Goal: Information Seeking & Learning: Learn about a topic

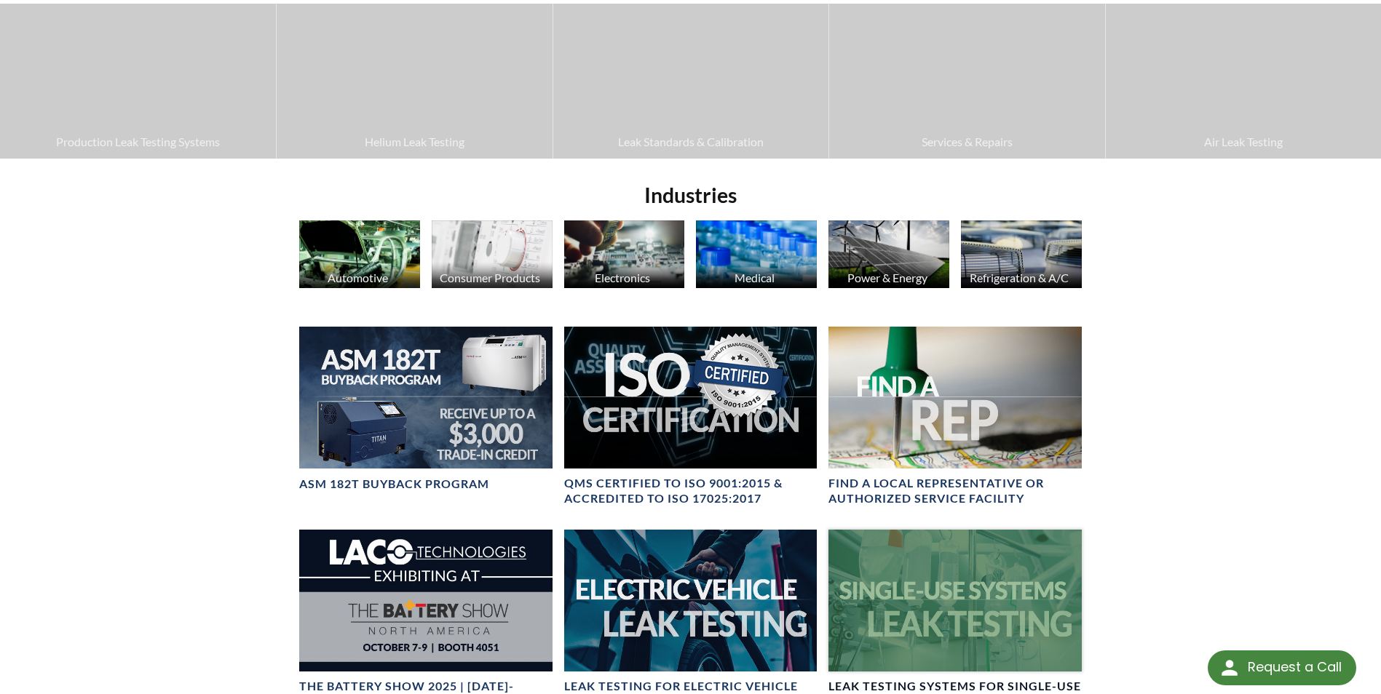
scroll to position [458, 0]
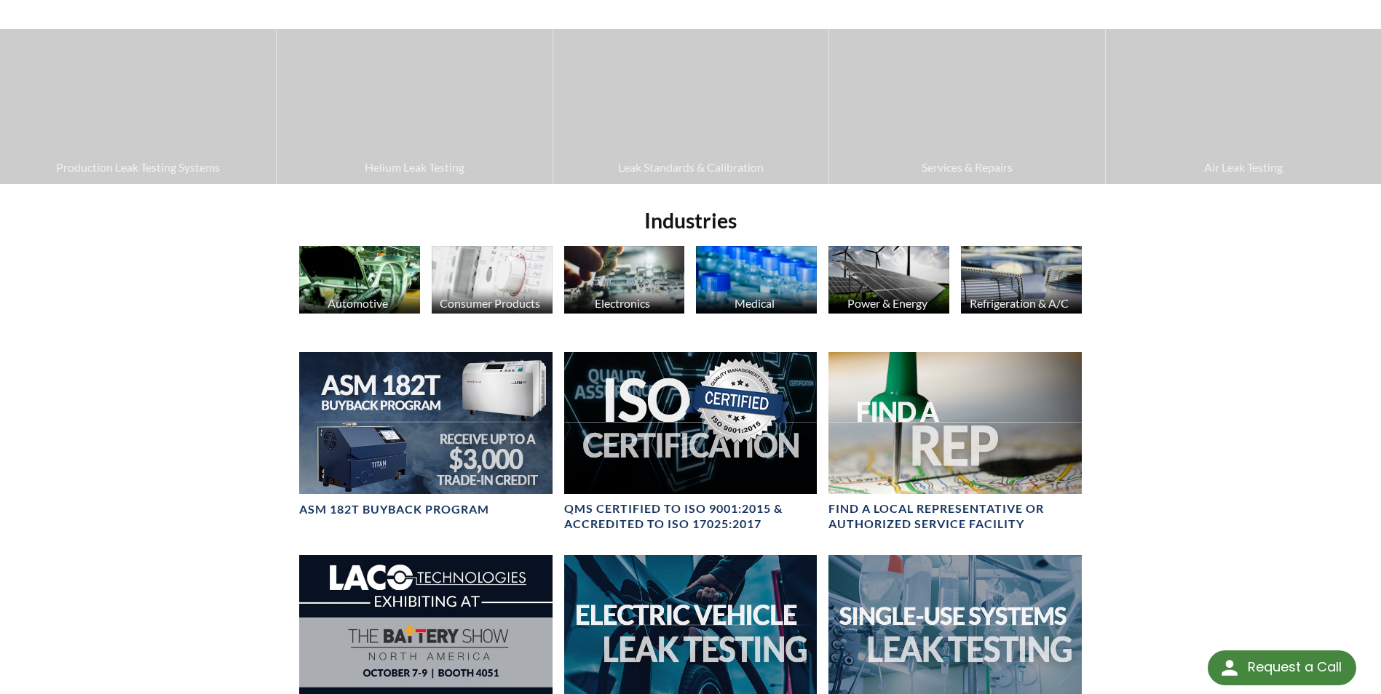
click at [770, 297] on div "Medical" at bounding box center [755, 303] width 122 height 14
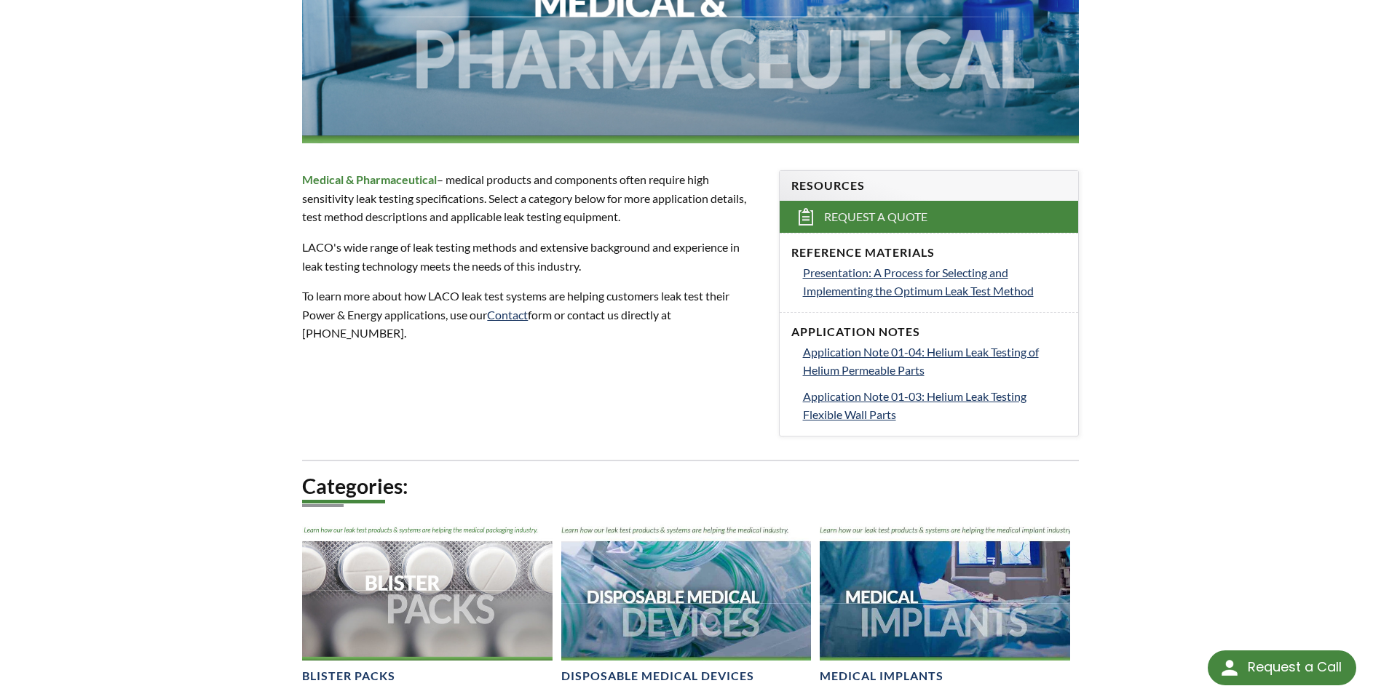
scroll to position [195, 0]
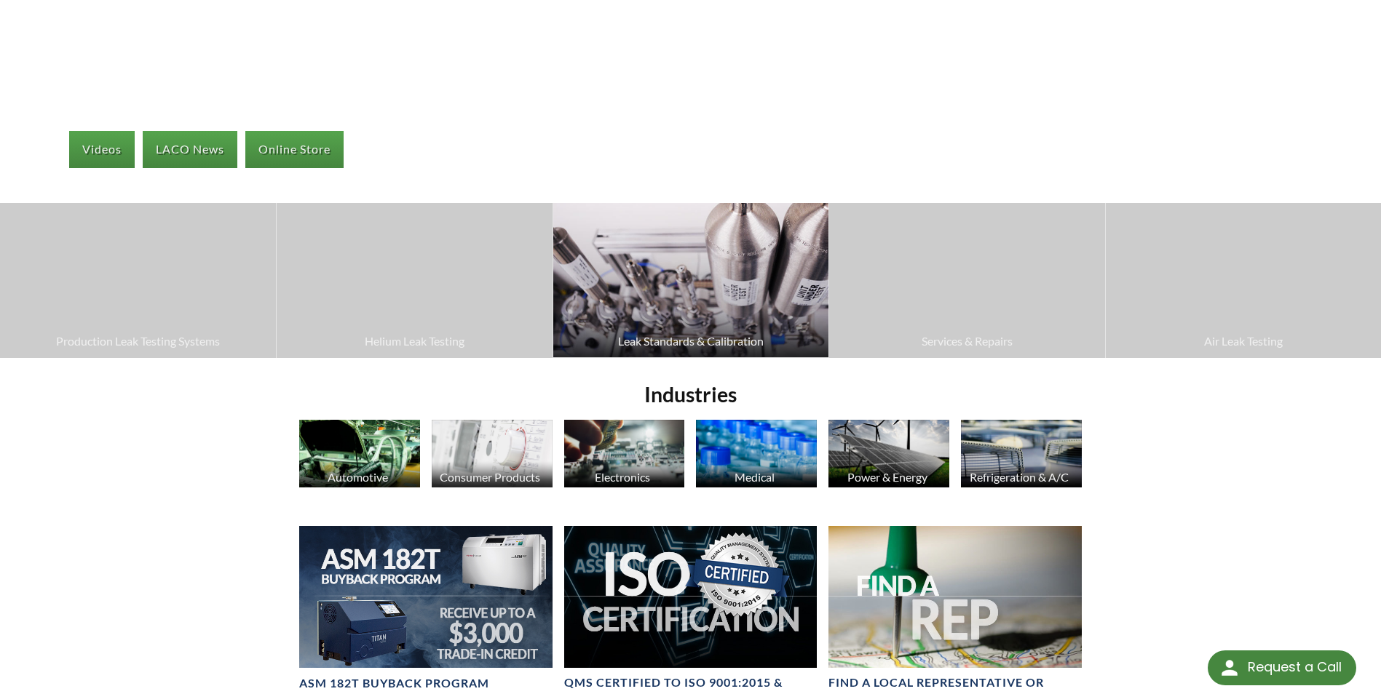
scroll to position [239, 0]
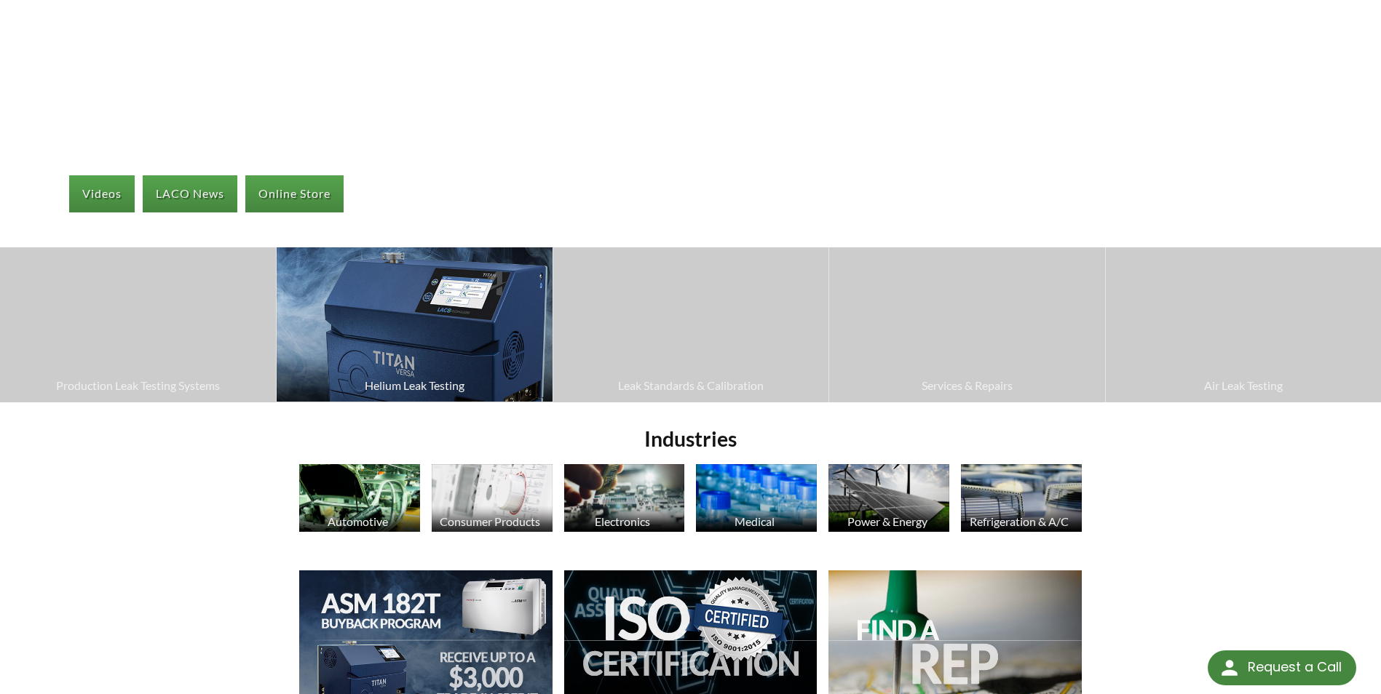
click at [439, 383] on span "Helium Leak Testing" at bounding box center [414, 385] width 261 height 19
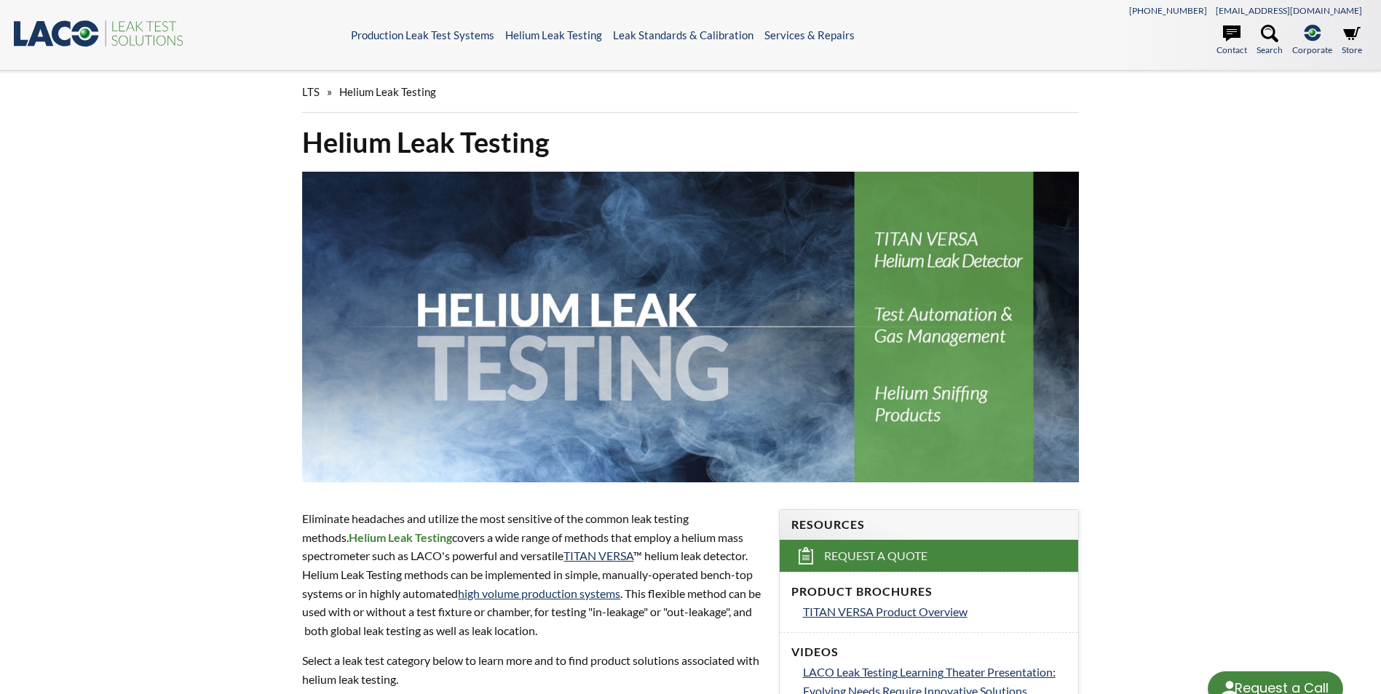
select select "Language Translate Widget"
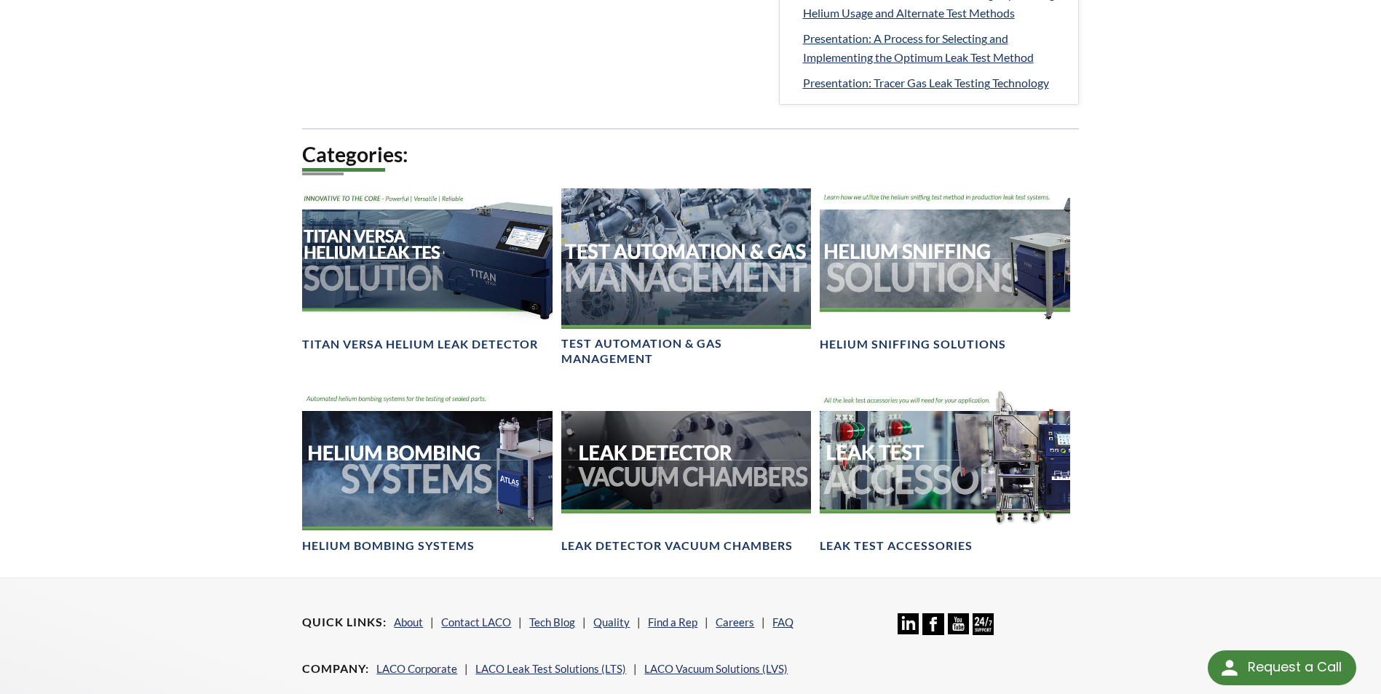
scroll to position [873, 0]
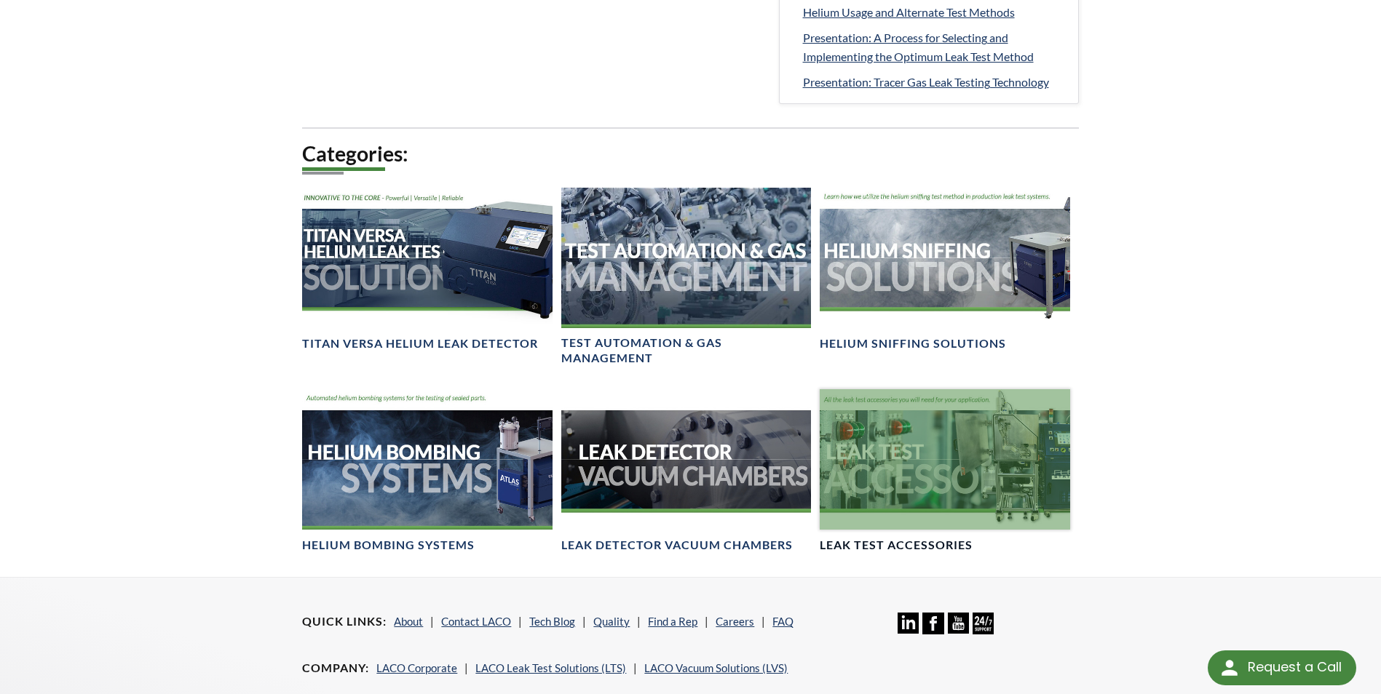
click at [911, 500] on div at bounding box center [945, 459] width 250 height 140
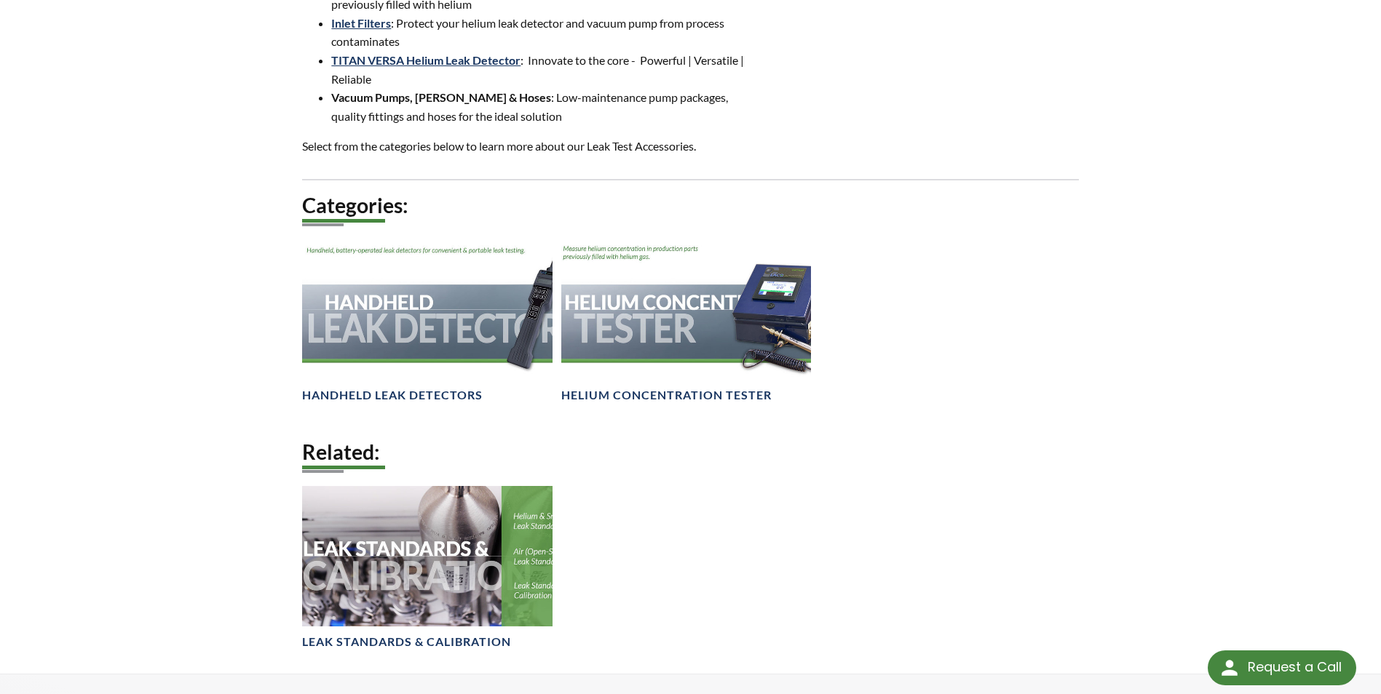
scroll to position [655, 0]
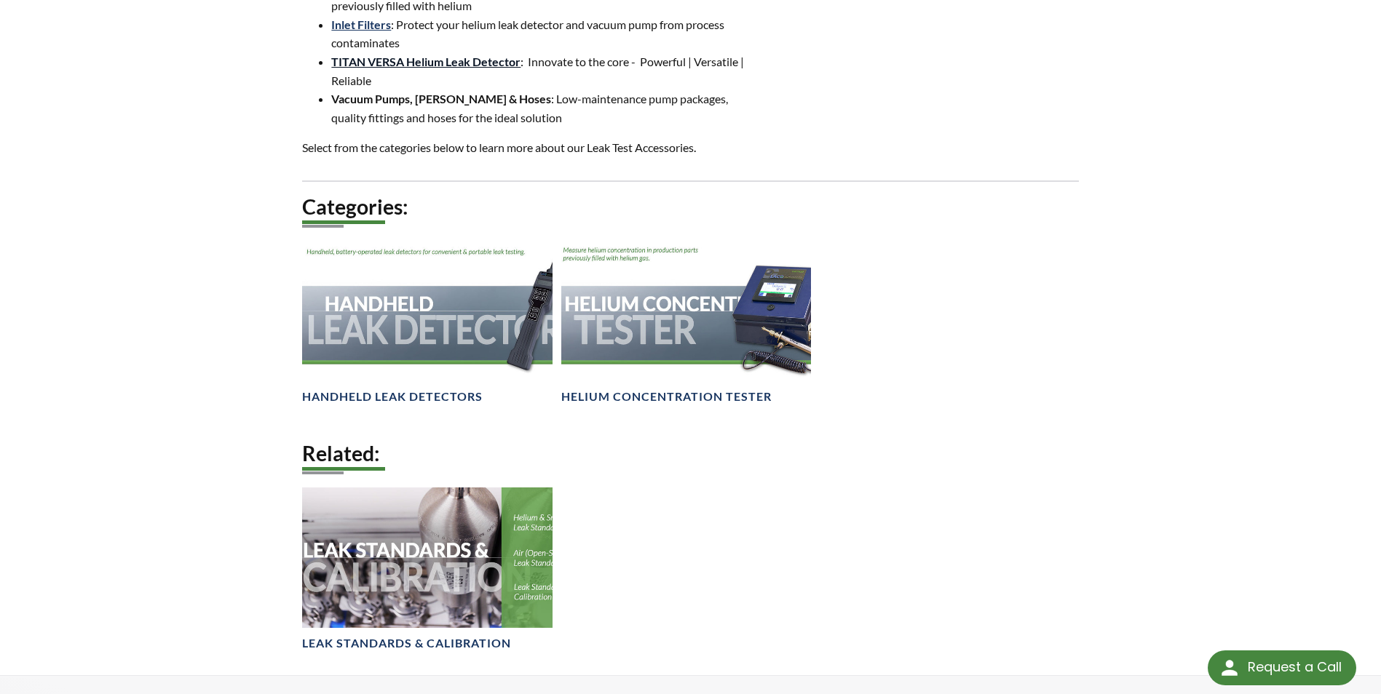
click at [409, 61] on link "TITAN VERSA Helium Leak Detector" at bounding box center [425, 62] width 189 height 14
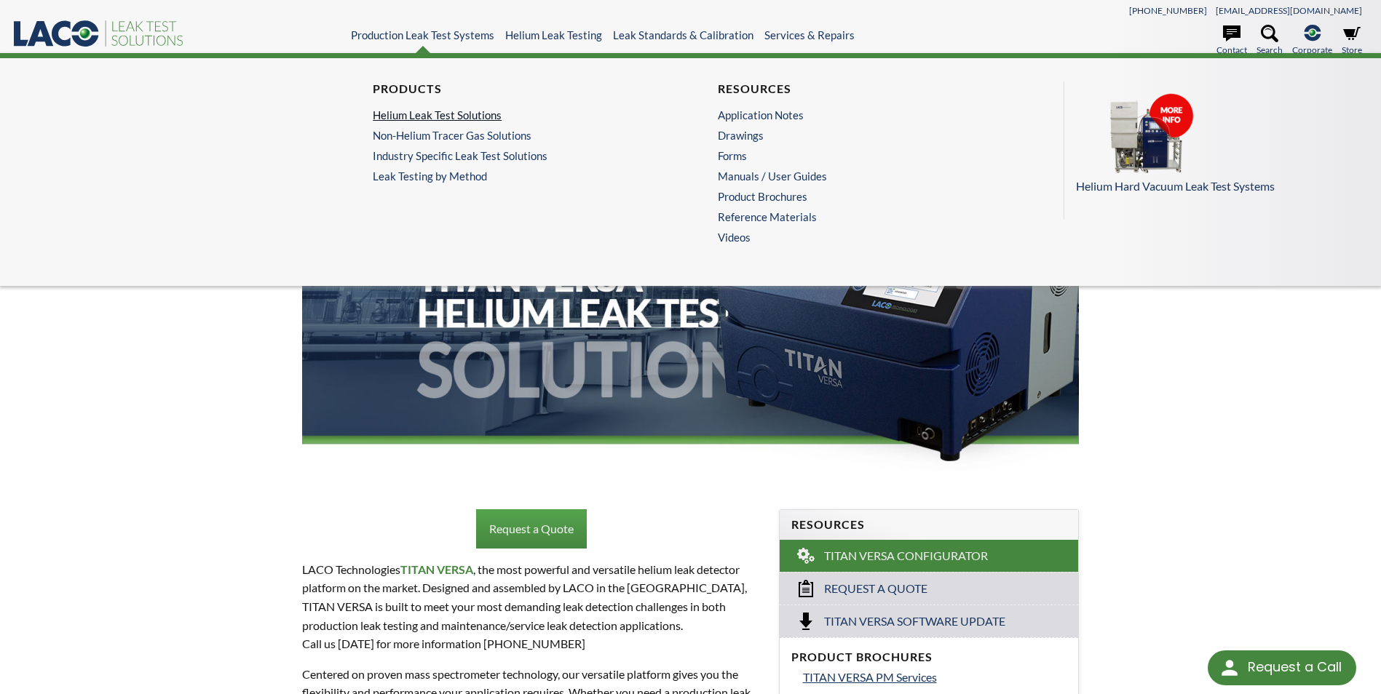
click at [423, 116] on link "Helium Leak Test Solutions" at bounding box center [514, 114] width 282 height 13
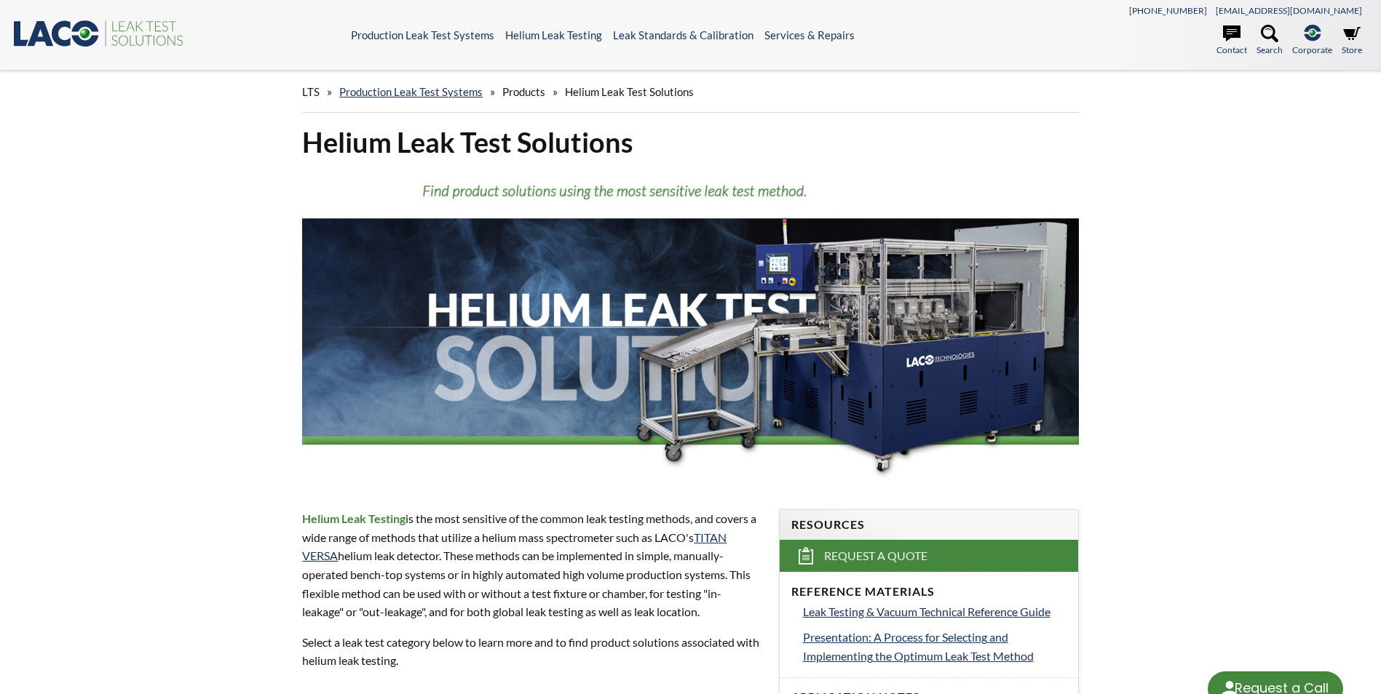
select select "Language Translate Widget"
click at [528, 94] on span "Products" at bounding box center [523, 91] width 43 height 13
click at [519, 90] on span "Products" at bounding box center [523, 91] width 43 height 13
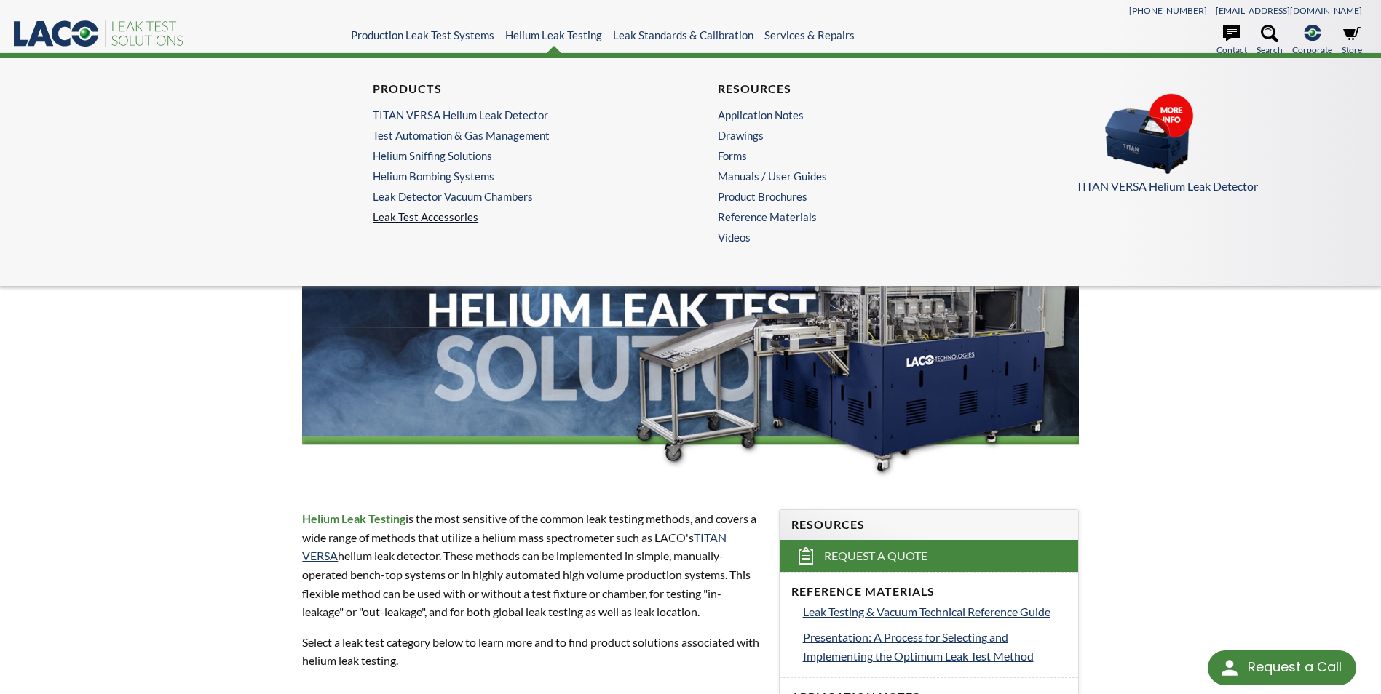
click at [471, 215] on link "Leak Test Accessories" at bounding box center [518, 216] width 290 height 13
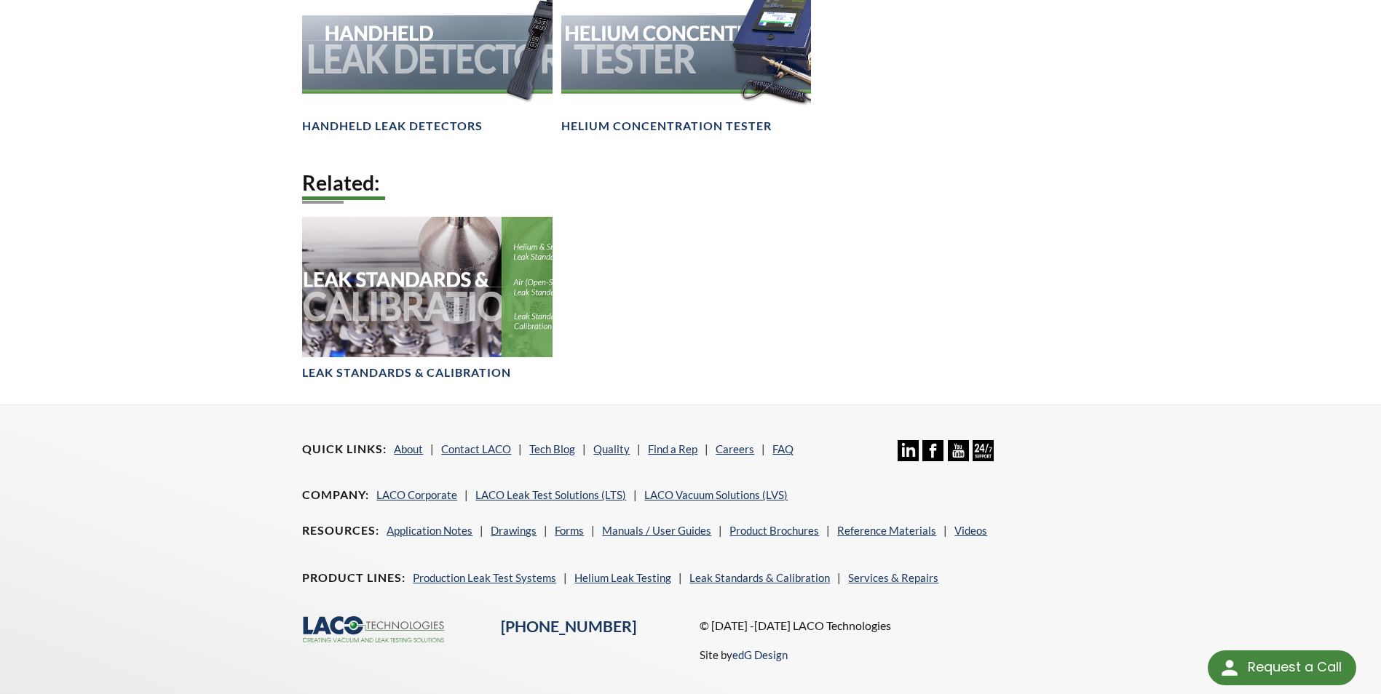
scroll to position [900, 0]
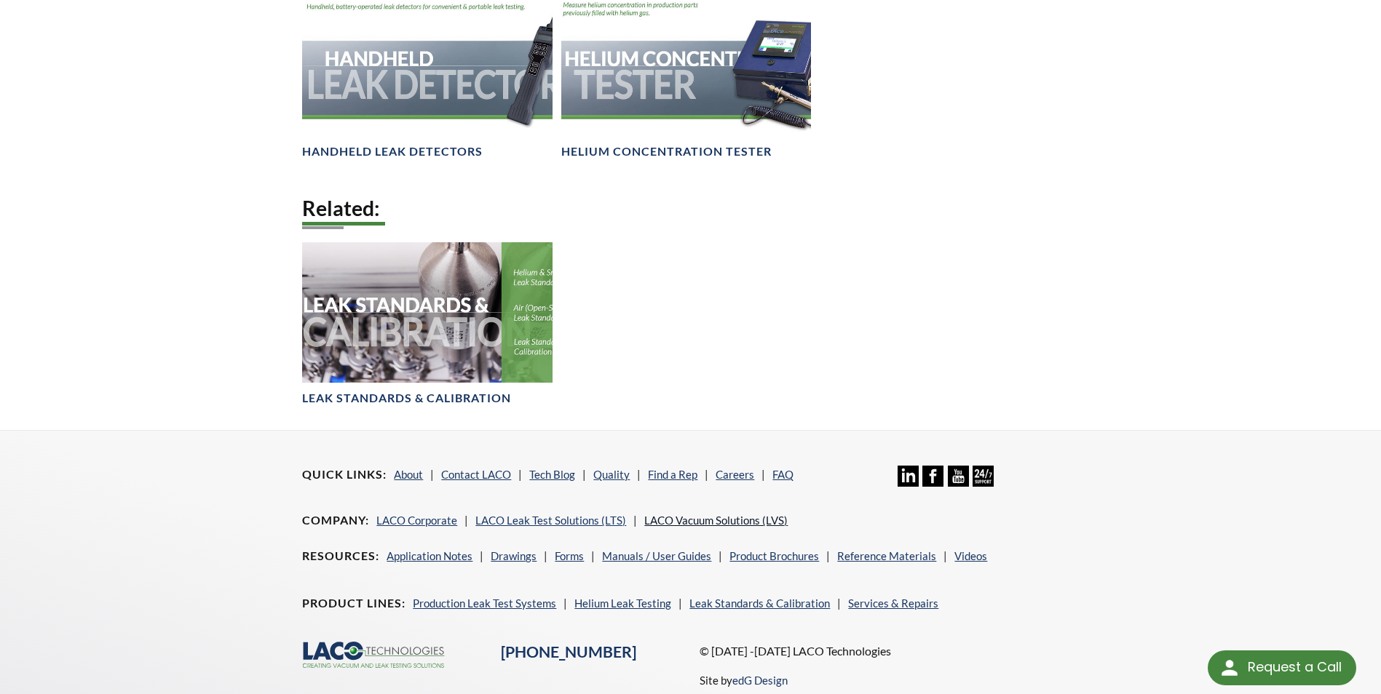
click at [681, 520] on link "LACO Vacuum Solutions (LVS)" at bounding box center [715, 520] width 143 height 13
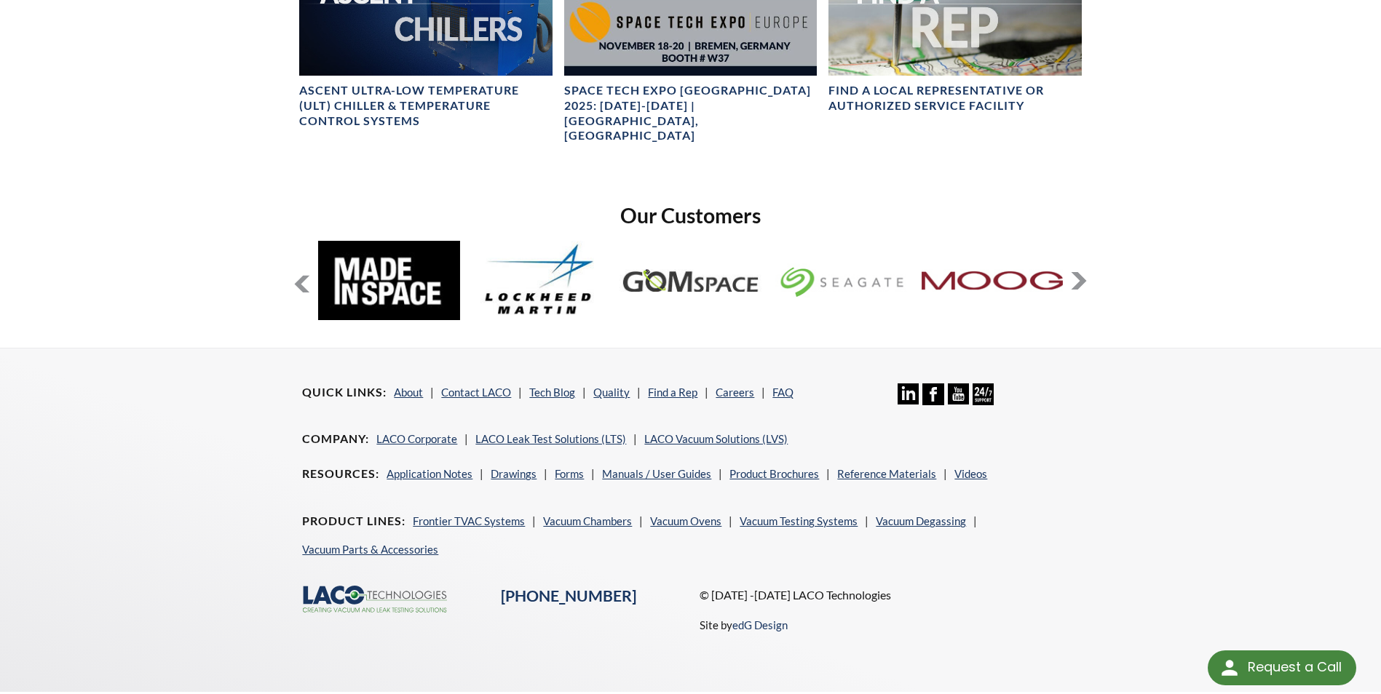
scroll to position [1097, 0]
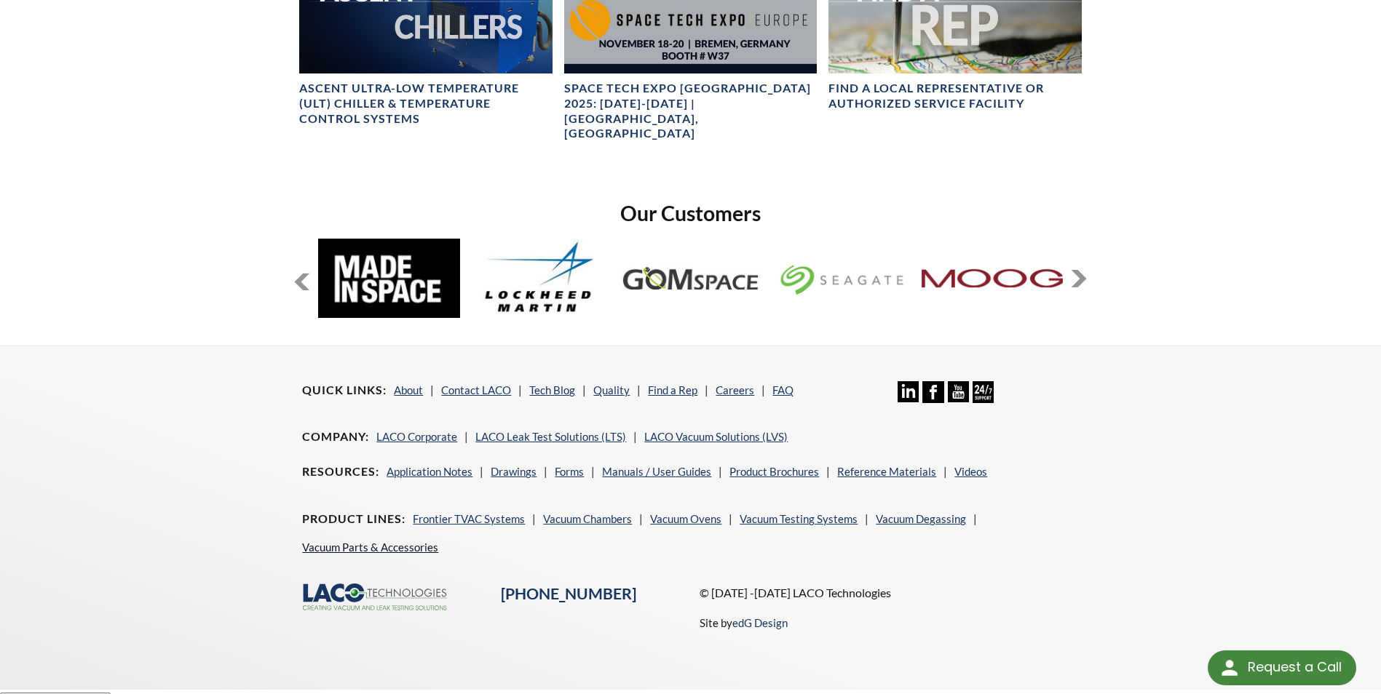
click at [416, 541] on link "Vacuum Parts & Accessories" at bounding box center [370, 547] width 136 height 13
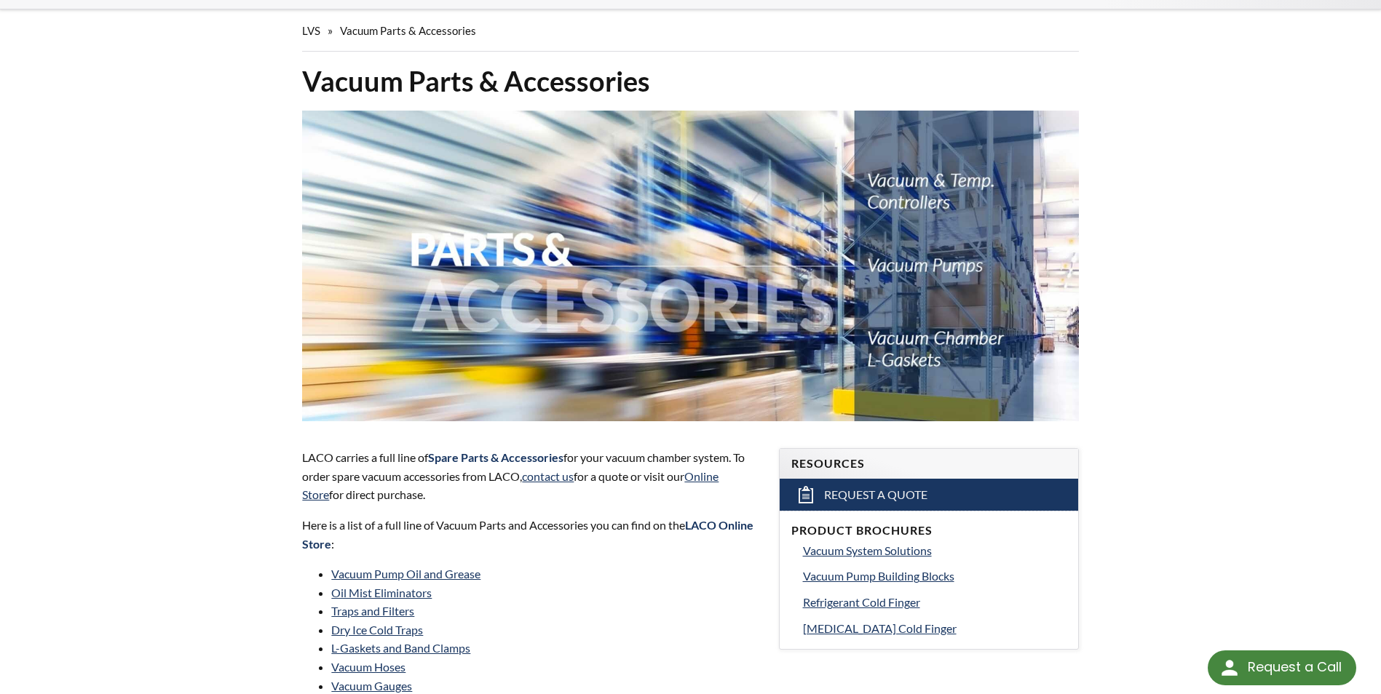
scroll to position [146, 0]
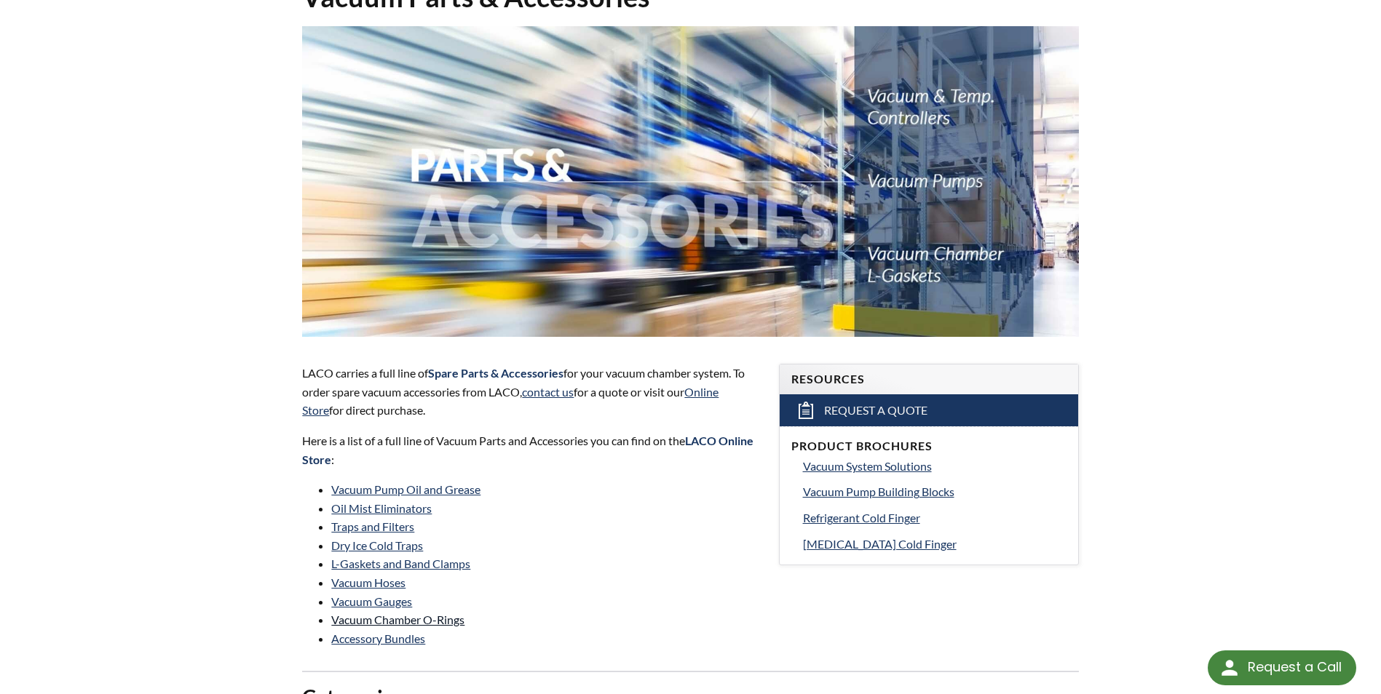
click at [435, 622] on link "Vacuum Chamber O-Rings" at bounding box center [397, 620] width 133 height 14
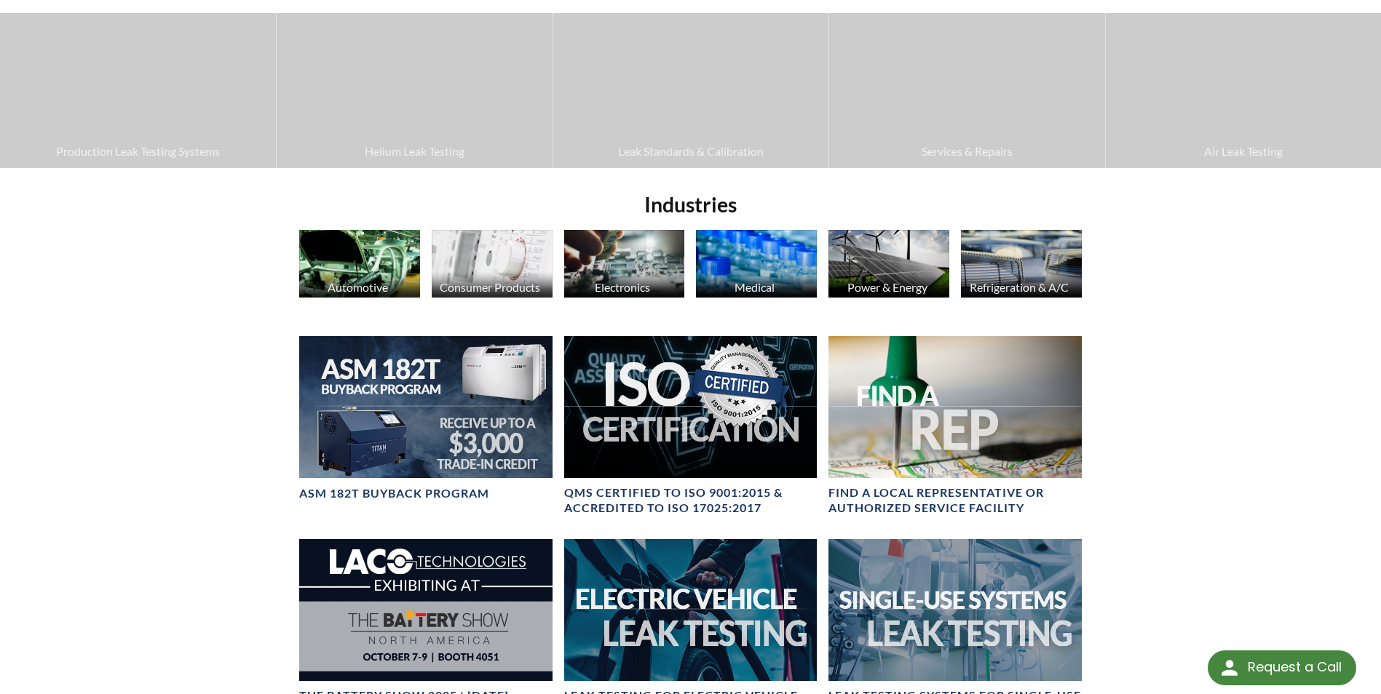
scroll to position [510, 0]
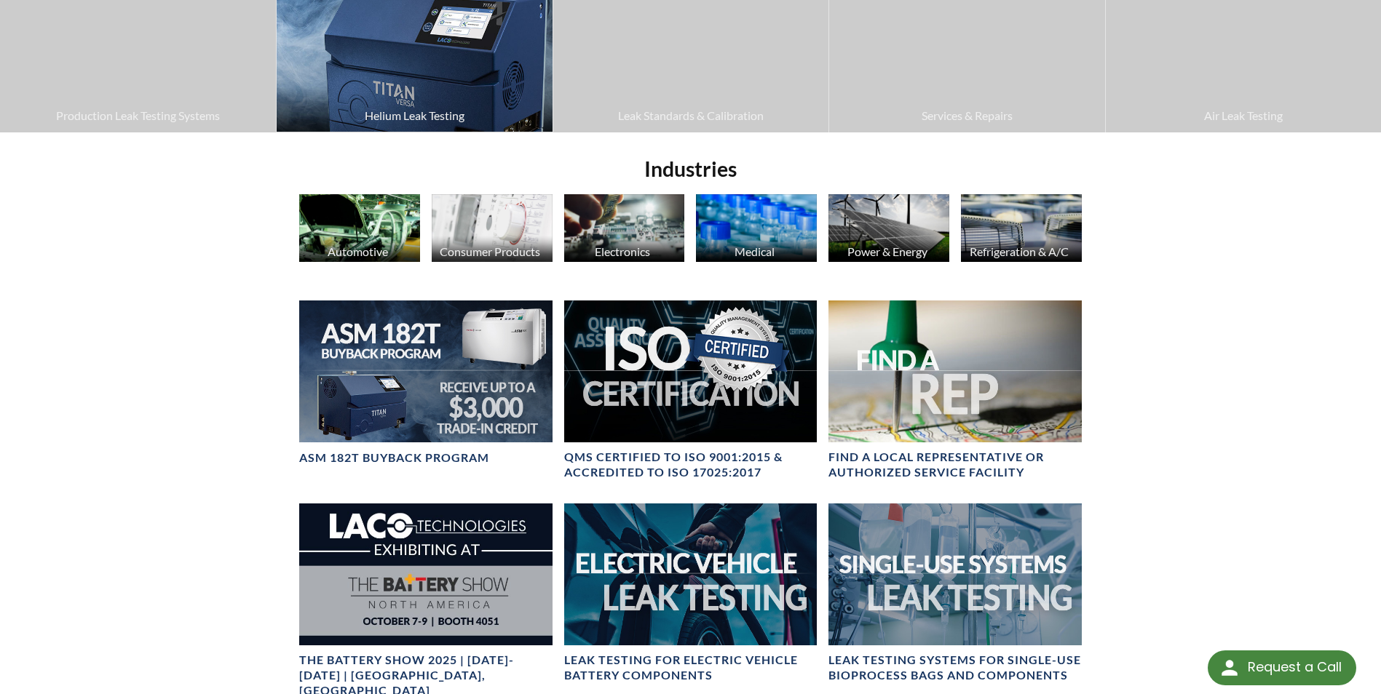
click at [448, 116] on span "Helium Leak Testing" at bounding box center [414, 115] width 261 height 19
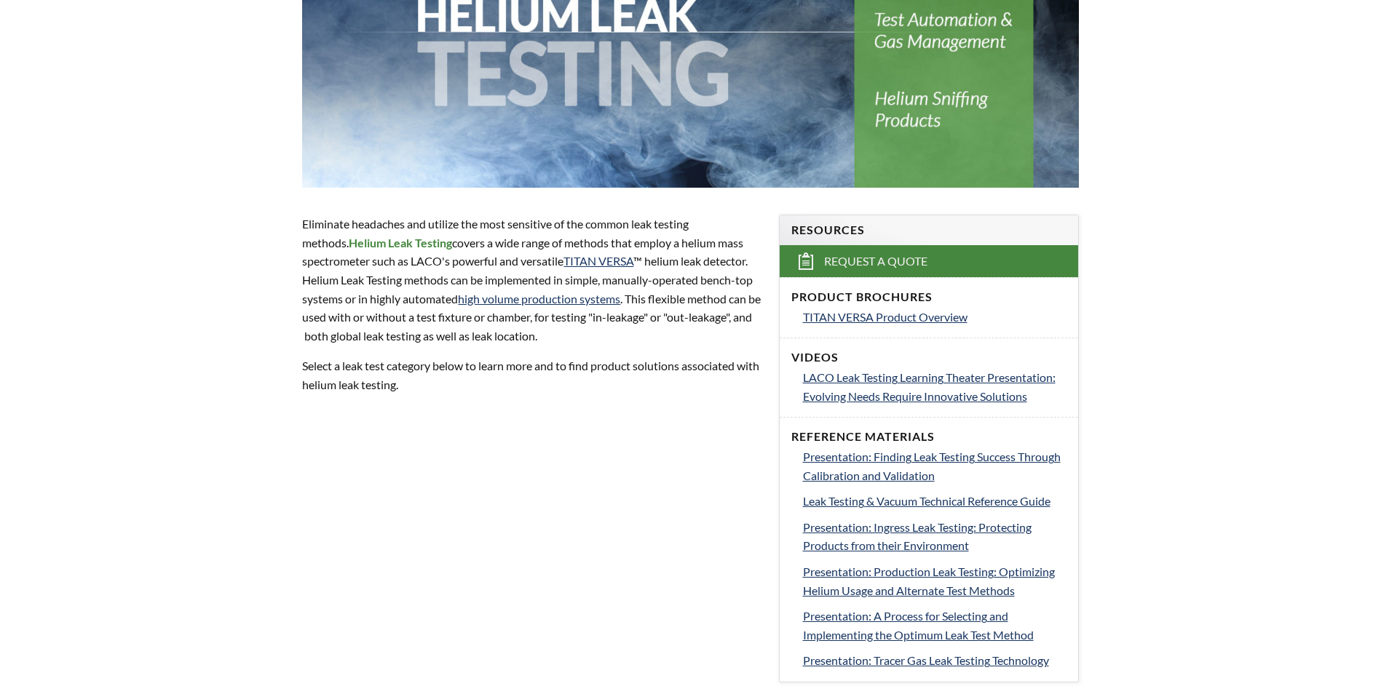
scroll to position [364, 0]
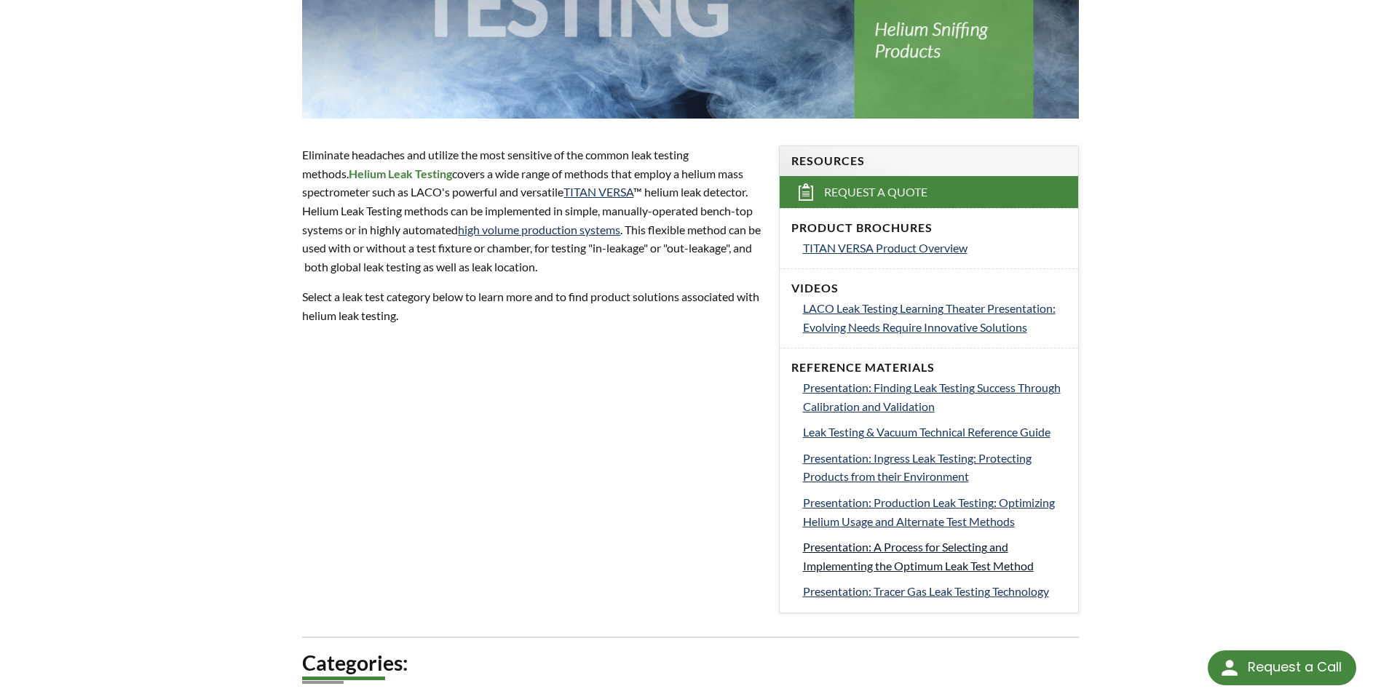
click at [874, 571] on span "Presentation: A Process for Selecting and Implementing the Optimum Leak Test Me…" at bounding box center [918, 556] width 231 height 33
click at [889, 523] on span "Presentation: Production Leak Testing: Optimizing Helium Usage and Alternate Te…" at bounding box center [929, 512] width 252 height 33
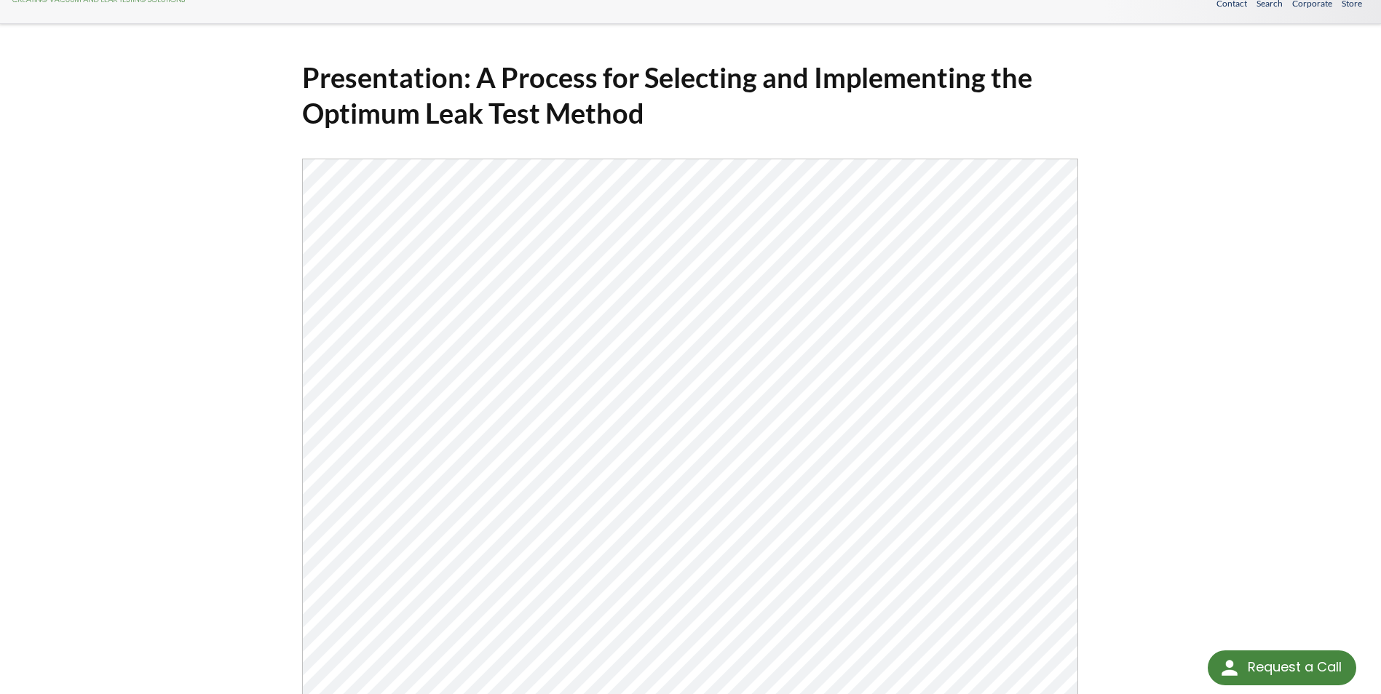
scroll to position [73, 0]
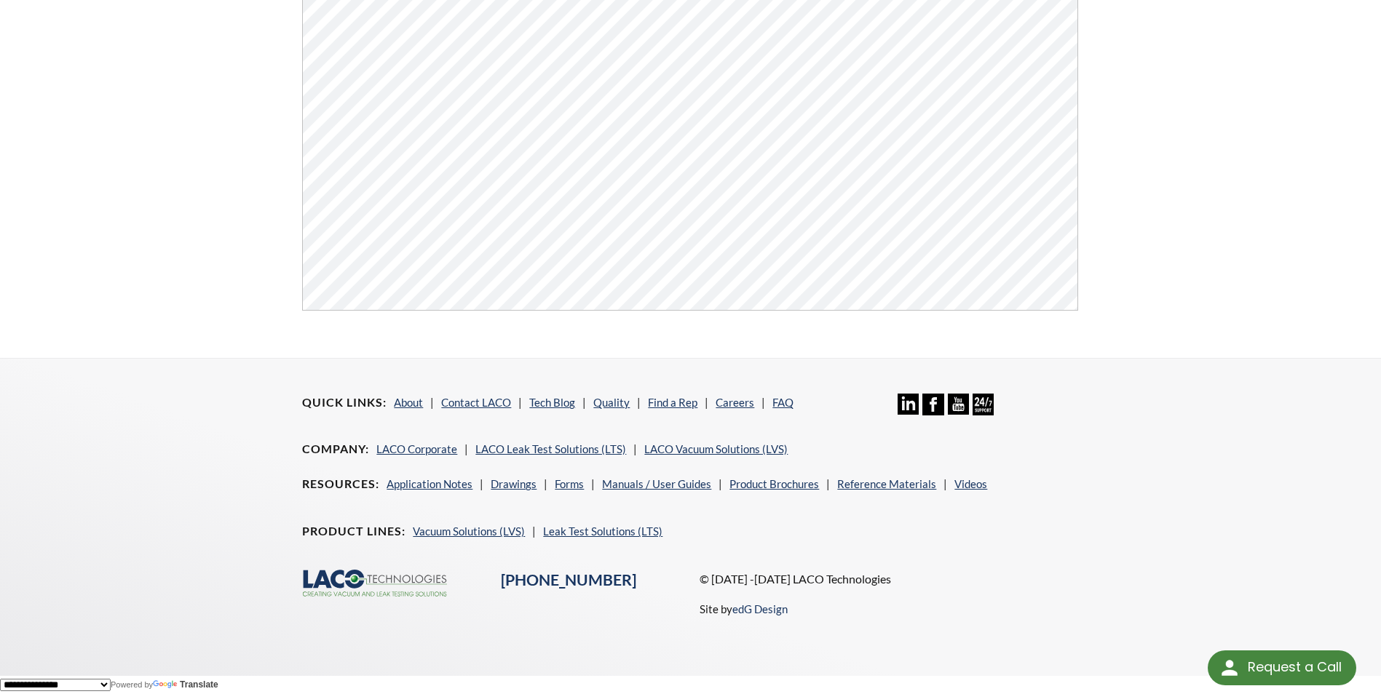
scroll to position [590, 0]
